Goal: Information Seeking & Learning: Learn about a topic

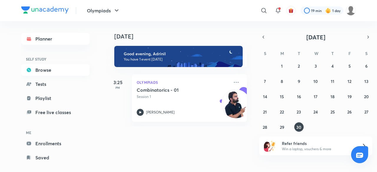
click at [39, 71] on link "Browse" at bounding box center [55, 70] width 68 height 12
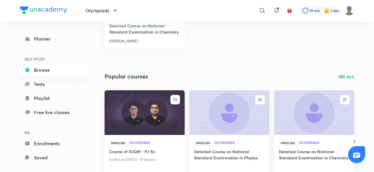
scroll to position [276, 0]
click at [60, 146] on link "Enrollments" at bounding box center [54, 144] width 68 height 12
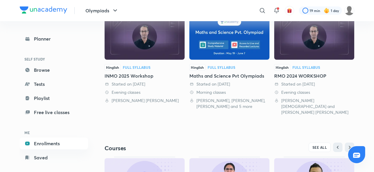
scroll to position [145, 0]
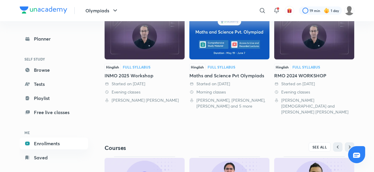
click at [143, 76] on div "INMO 2025 Workshop" at bounding box center [145, 75] width 80 height 7
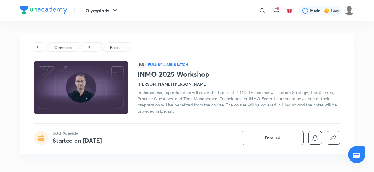
click at [34, 43] on link at bounding box center [40, 46] width 13 height 9
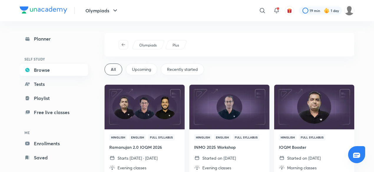
click at [45, 71] on link "Browse" at bounding box center [54, 70] width 68 height 12
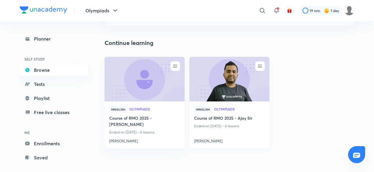
scroll to position [51, 0]
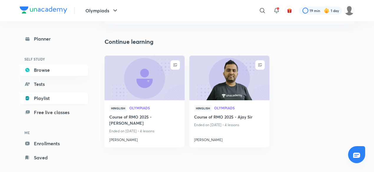
click at [63, 93] on link "Playlist" at bounding box center [54, 99] width 68 height 12
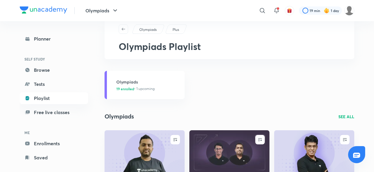
scroll to position [16, 0]
click at [47, 42] on link "Planner" at bounding box center [54, 39] width 68 height 12
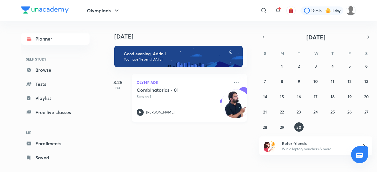
click at [167, 87] on h5 "Combinatorics - 01" at bounding box center [173, 90] width 73 height 6
click at [234, 82] on icon at bounding box center [236, 82] width 7 height 7
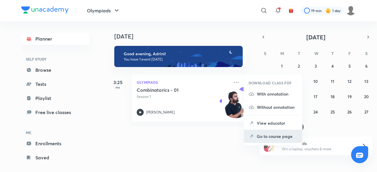
click at [279, 134] on p "Go to course page" at bounding box center [277, 137] width 41 height 6
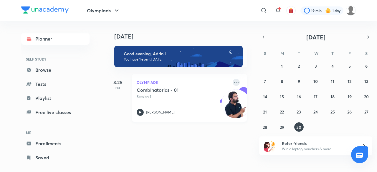
click at [233, 82] on icon at bounding box center [236, 82] width 7 height 7
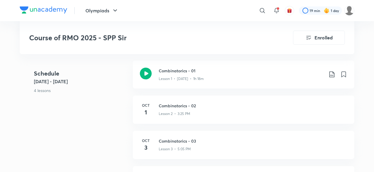
scroll to position [136, 0]
click at [335, 73] on icon at bounding box center [332, 74] width 7 height 7
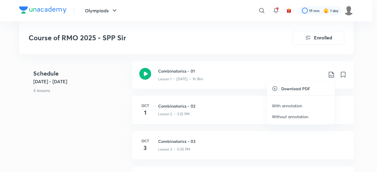
click at [289, 108] on p "With annotation" at bounding box center [287, 106] width 30 height 6
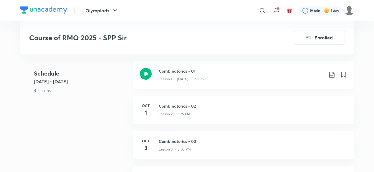
scroll to position [0, 0]
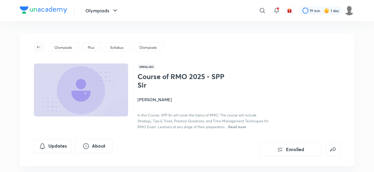
click at [39, 49] on icon "button" at bounding box center [38, 47] width 5 height 5
